Goal: Navigation & Orientation: Find specific page/section

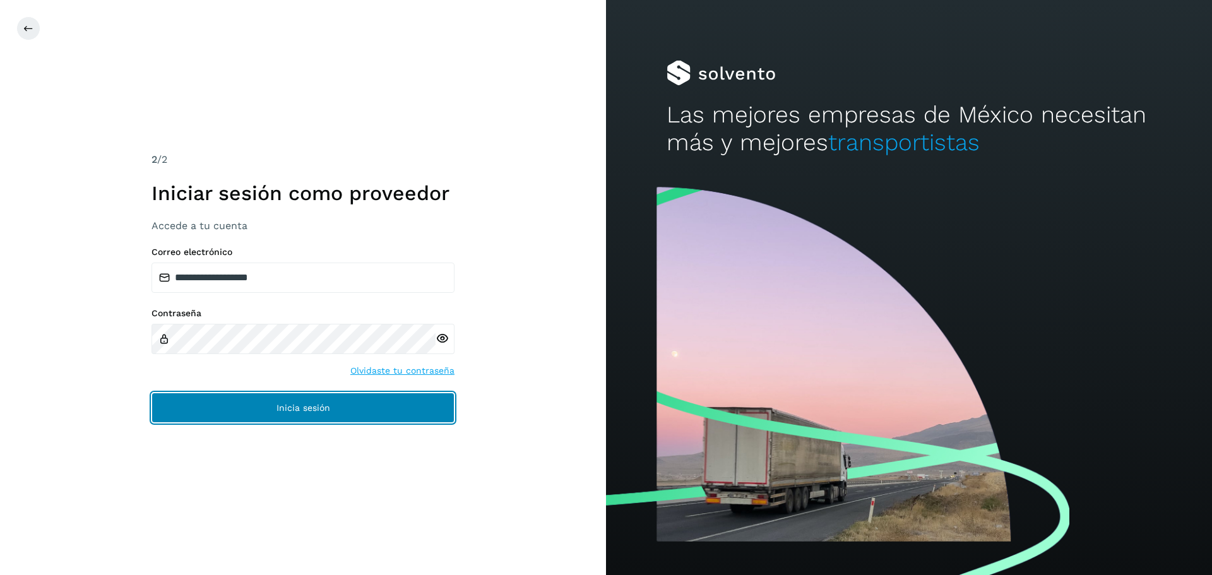
click at [375, 409] on button "Inicia sesión" at bounding box center [302, 407] width 303 height 30
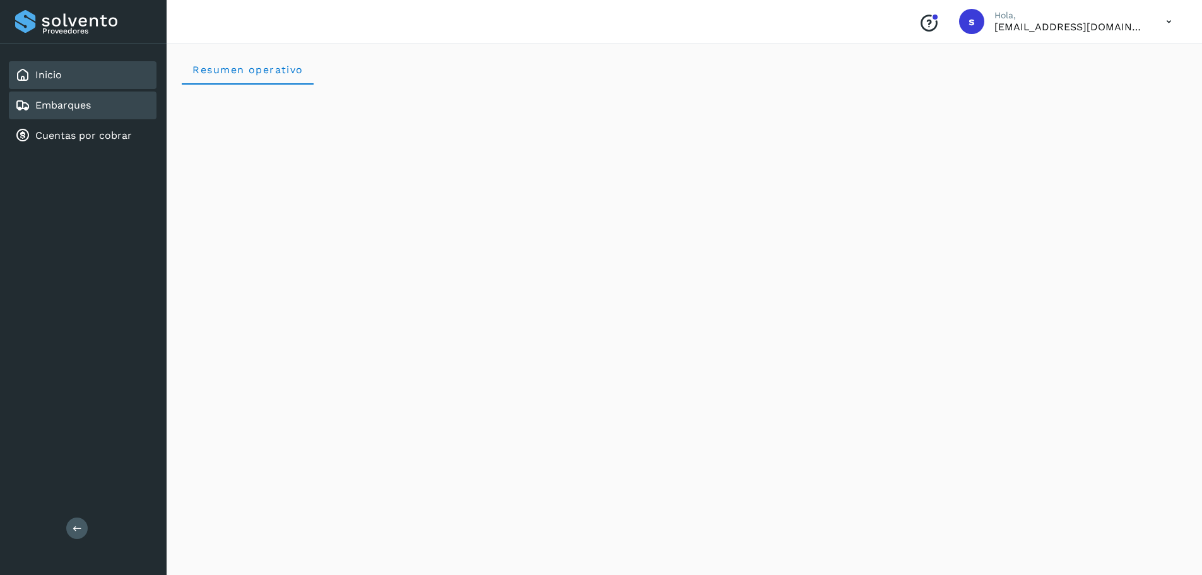
click at [95, 110] on div "Embarques" at bounding box center [83, 105] width 148 height 28
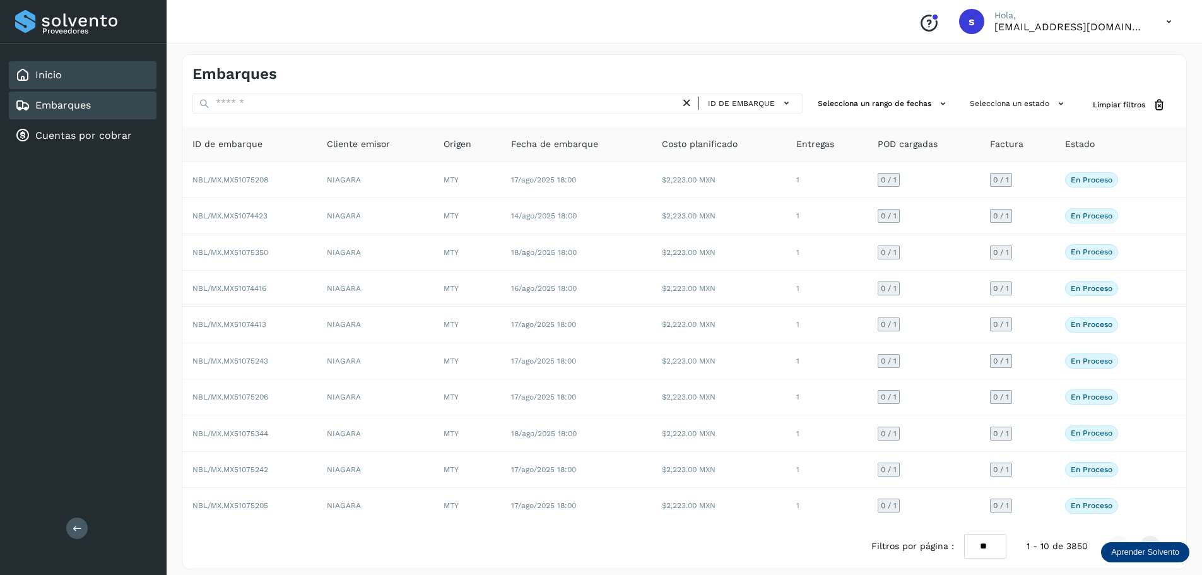
click at [95, 76] on div "Inicio" at bounding box center [83, 75] width 148 height 28
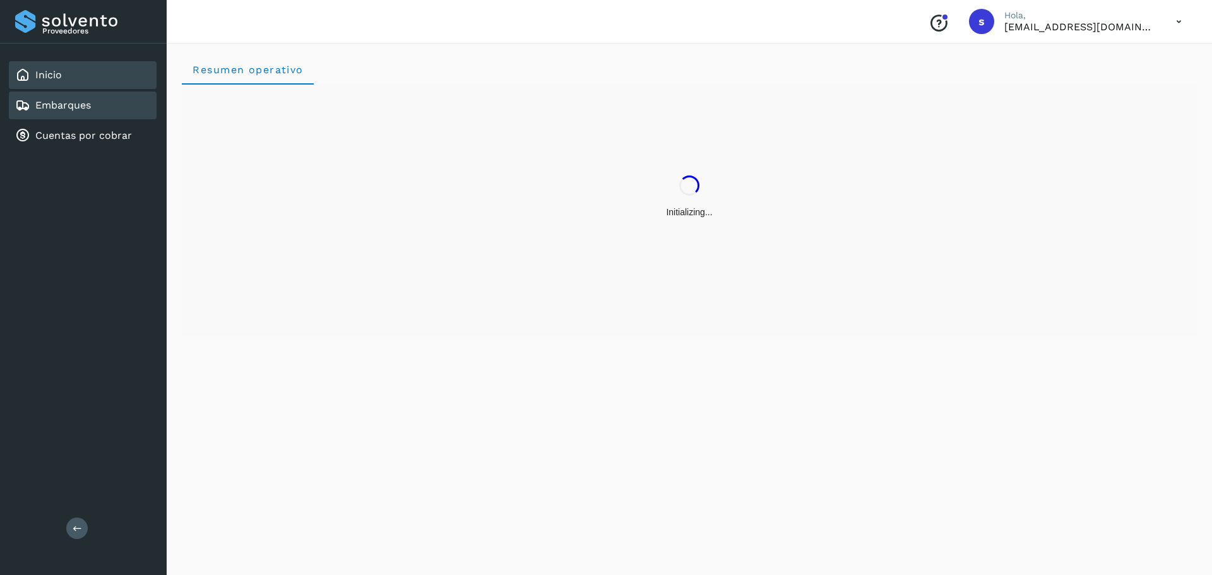
click at [116, 111] on div "Embarques" at bounding box center [83, 105] width 148 height 28
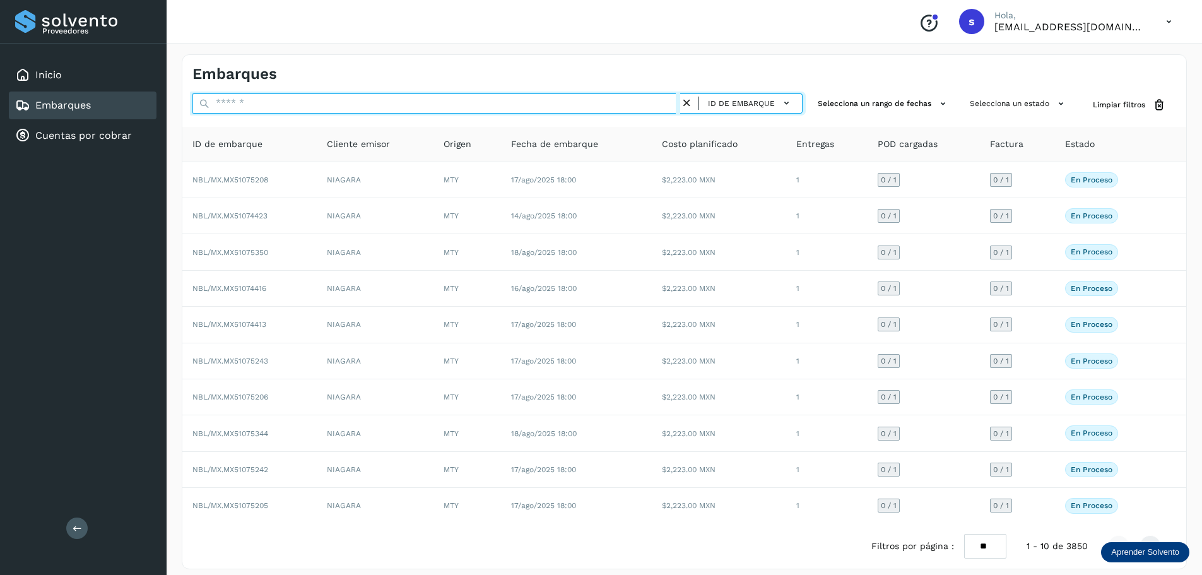
click at [314, 97] on input "text" at bounding box center [436, 103] width 488 height 20
